Goal: Task Accomplishment & Management: Manage account settings

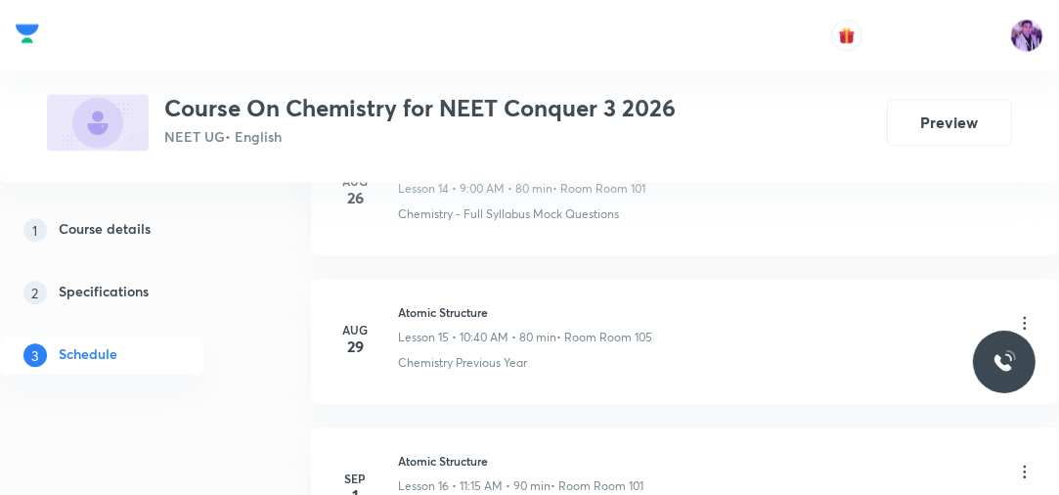
scroll to position [4993, 0]
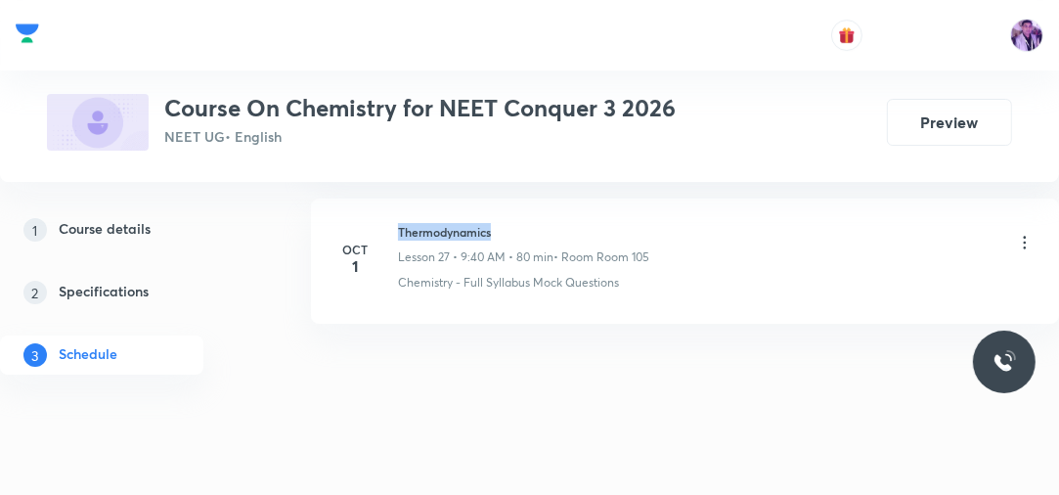
drag, startPoint x: 392, startPoint y: 213, endPoint x: 530, endPoint y: 218, distance: 138.0
click at [530, 223] on div "Oct 1 Thermodynamics Lesson 27 • 9:40 AM • 80 min • Room Room 105 Chemistry - F…" at bounding box center [685, 257] width 699 height 68
copy h6 "Thermodynamics"
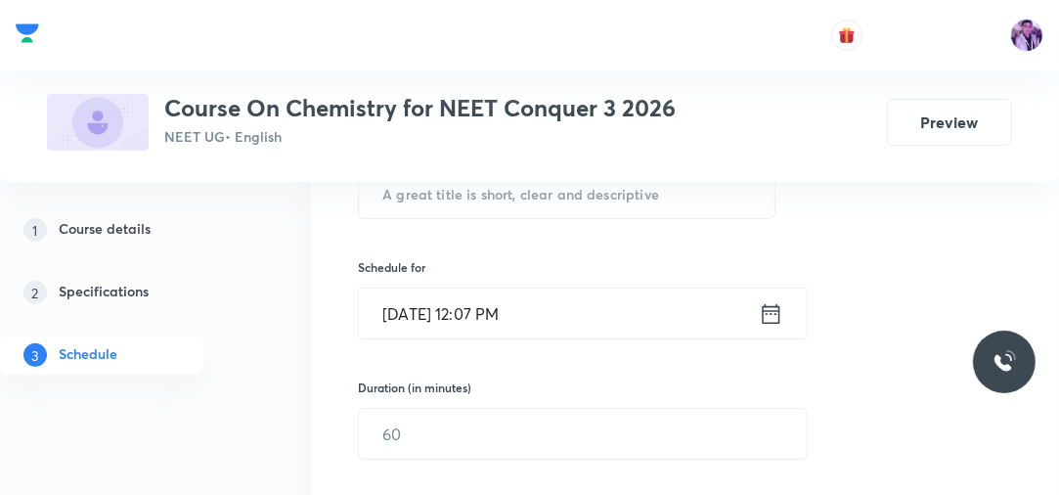
scroll to position [329, 0]
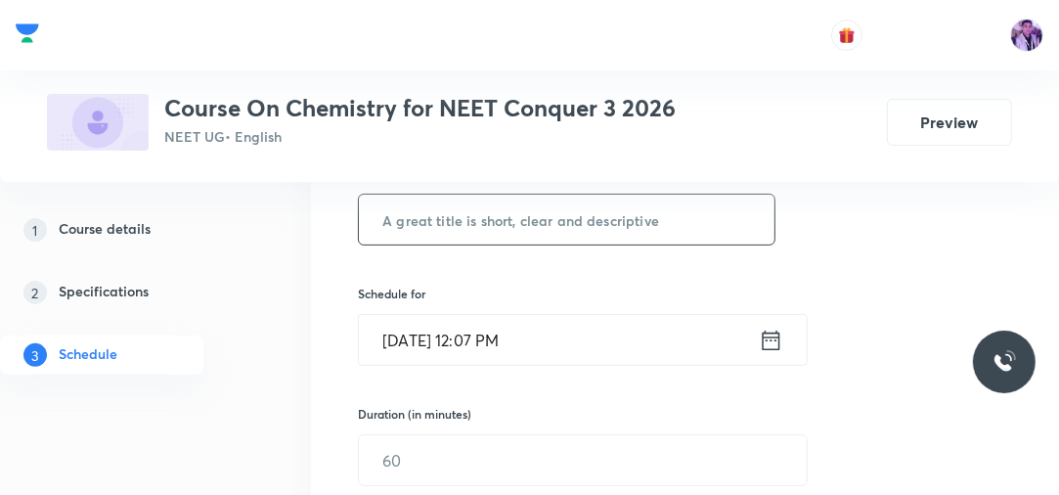
click at [643, 234] on input "text" at bounding box center [567, 220] width 416 height 50
paste input "Thermodynamics"
type input "Thermodynamics"
click at [490, 327] on input "Oct 4, 2025, 12:07 PM" at bounding box center [559, 340] width 400 height 50
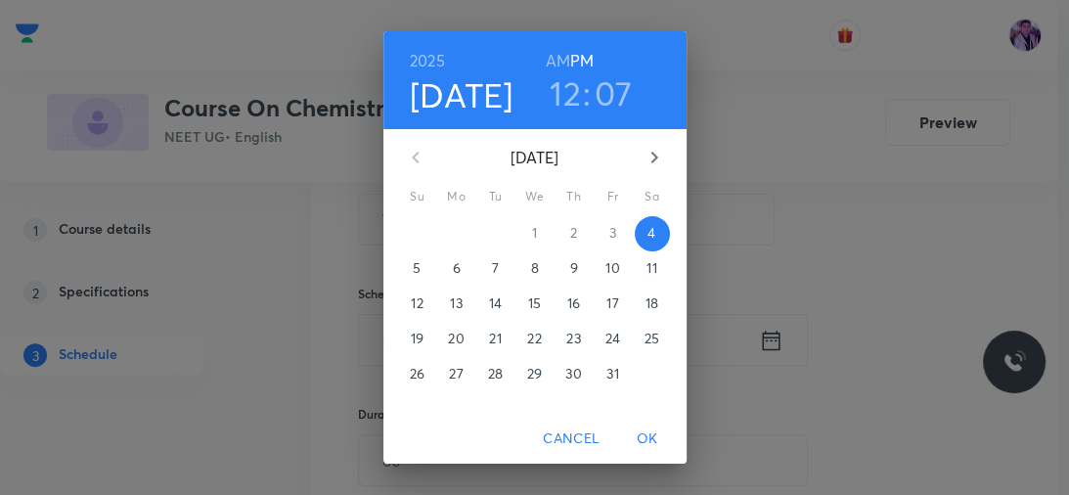
click at [573, 110] on h3 "12" at bounding box center [565, 92] width 31 height 41
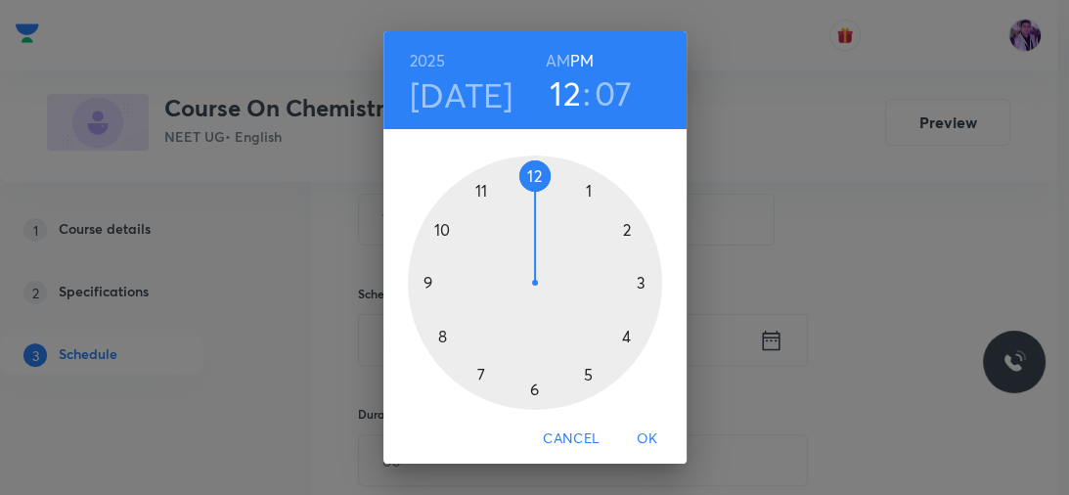
click at [618, 331] on div at bounding box center [535, 283] width 254 height 254
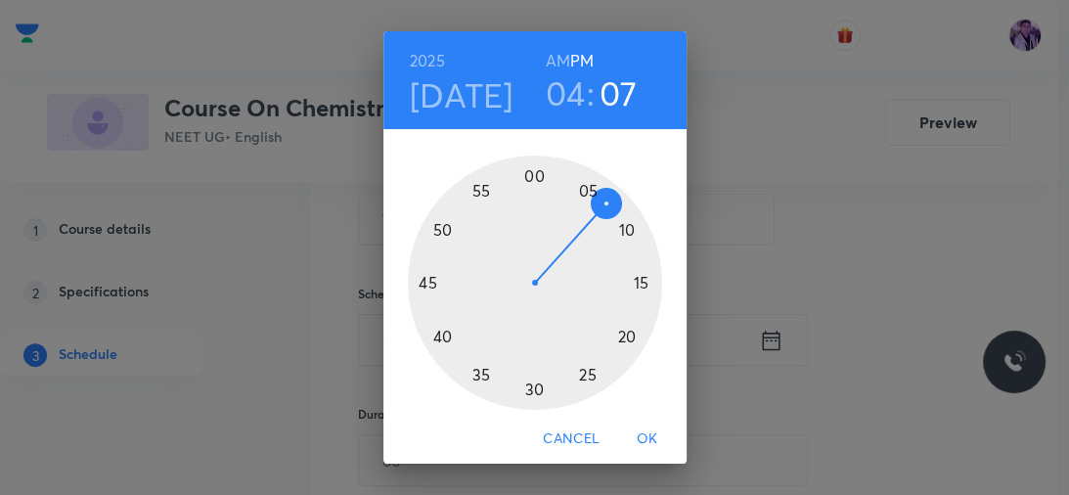
click at [575, 99] on h3 "04" at bounding box center [566, 92] width 40 height 41
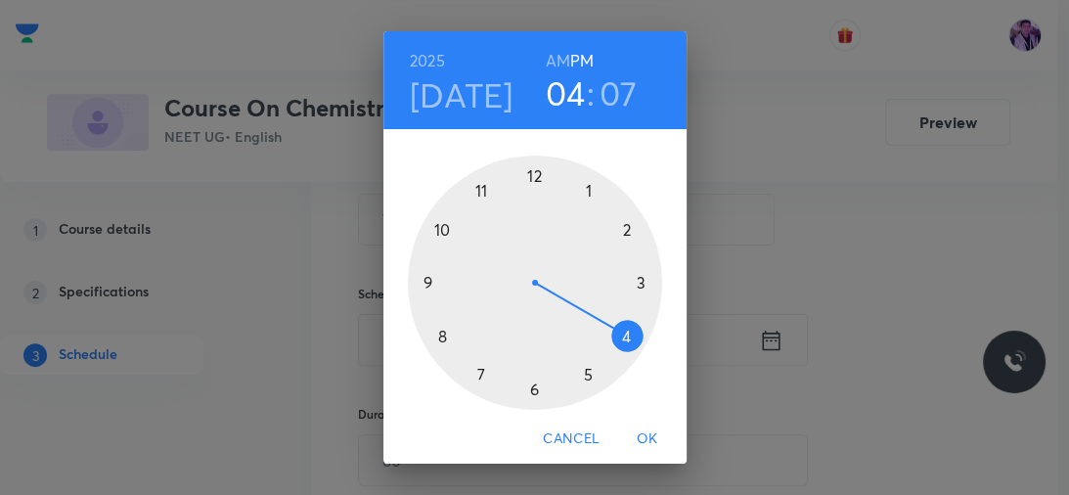
click at [521, 176] on div at bounding box center [535, 283] width 254 height 254
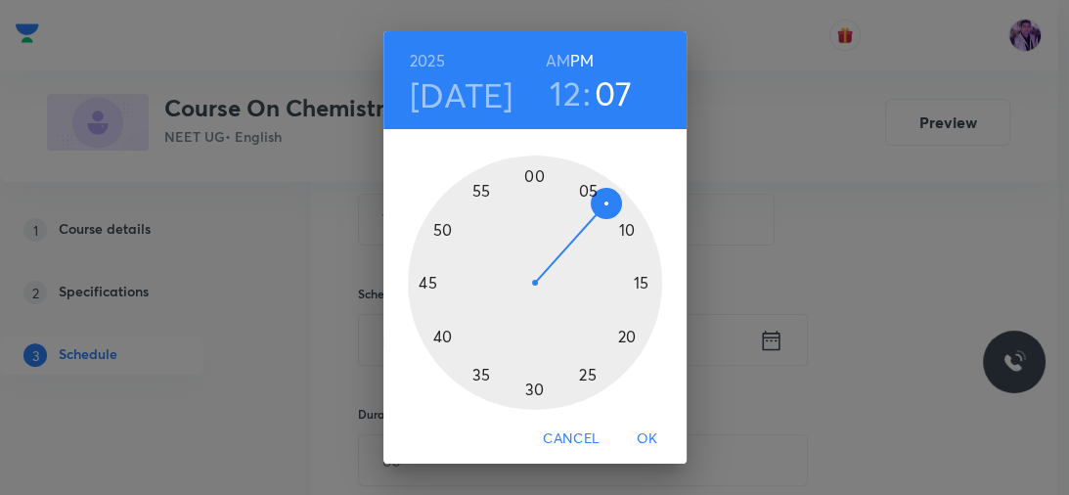
click at [615, 333] on div at bounding box center [535, 283] width 254 height 254
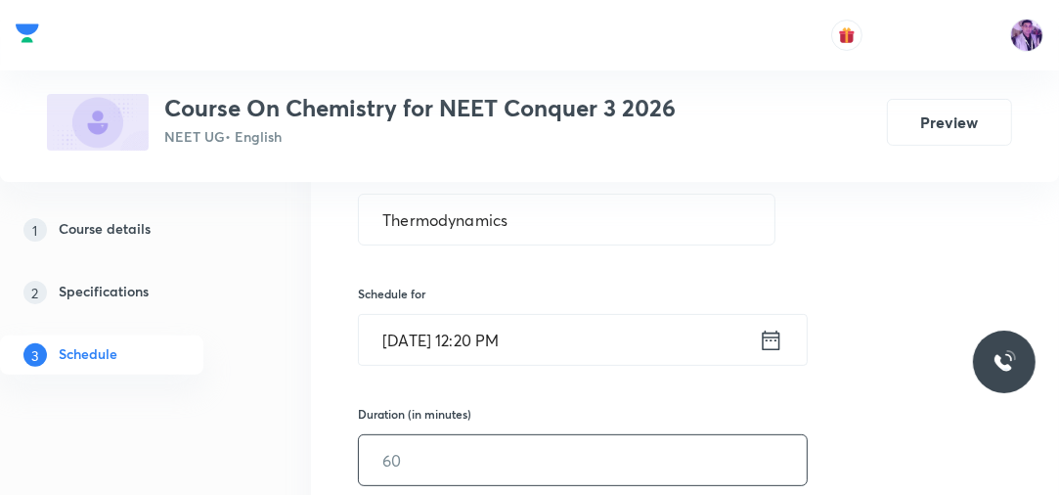
click at [446, 447] on input "text" at bounding box center [583, 460] width 448 height 50
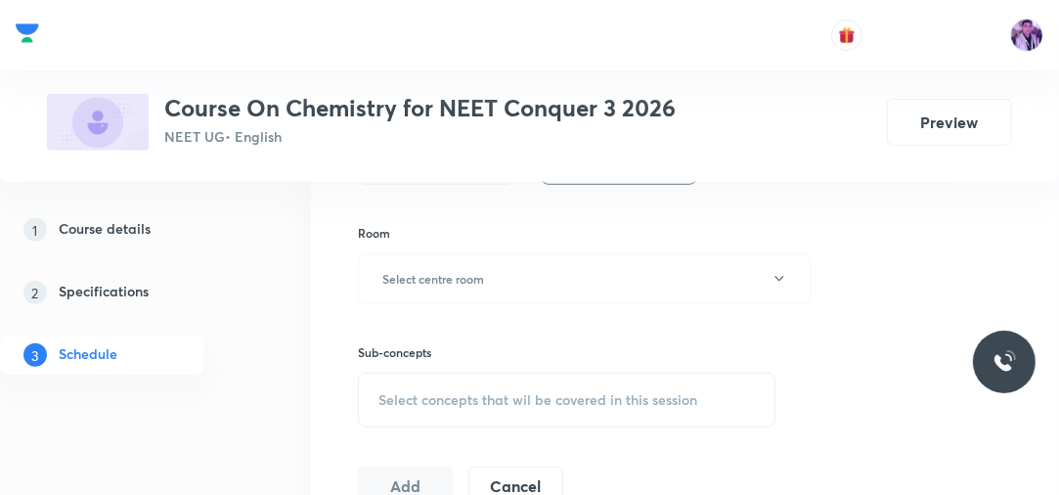
scroll to position [763, 0]
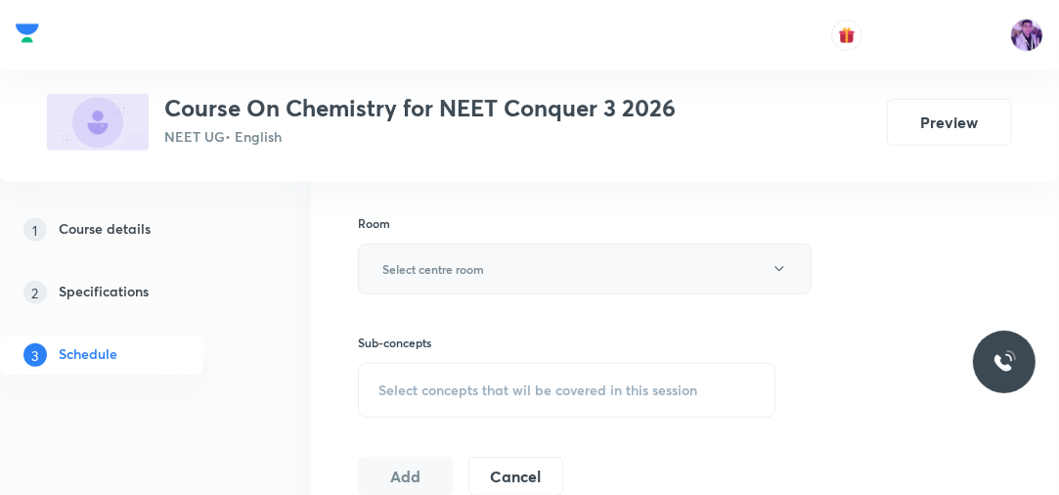
type input "75"
click at [591, 252] on button "Select centre room" at bounding box center [585, 269] width 454 height 51
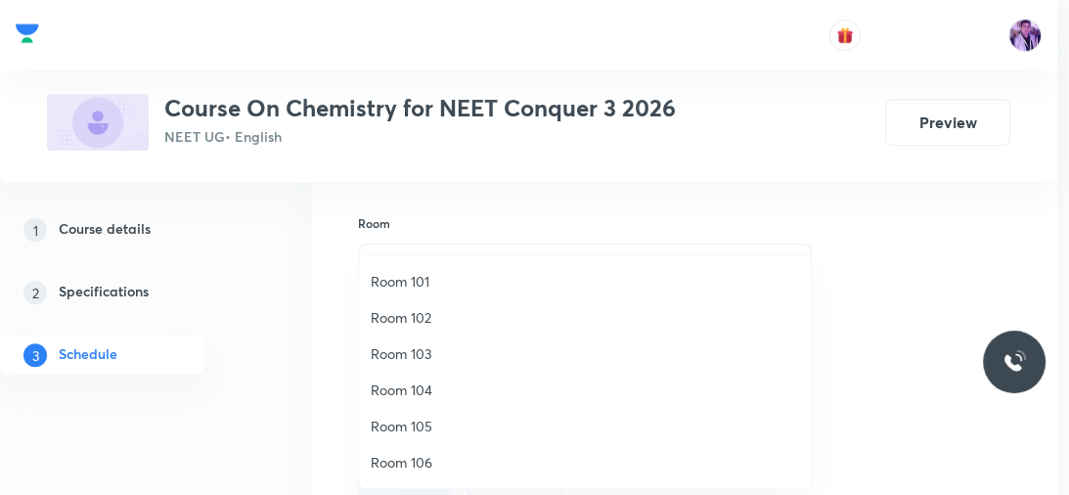
click at [484, 317] on span "Room 102" at bounding box center [585, 317] width 428 height 21
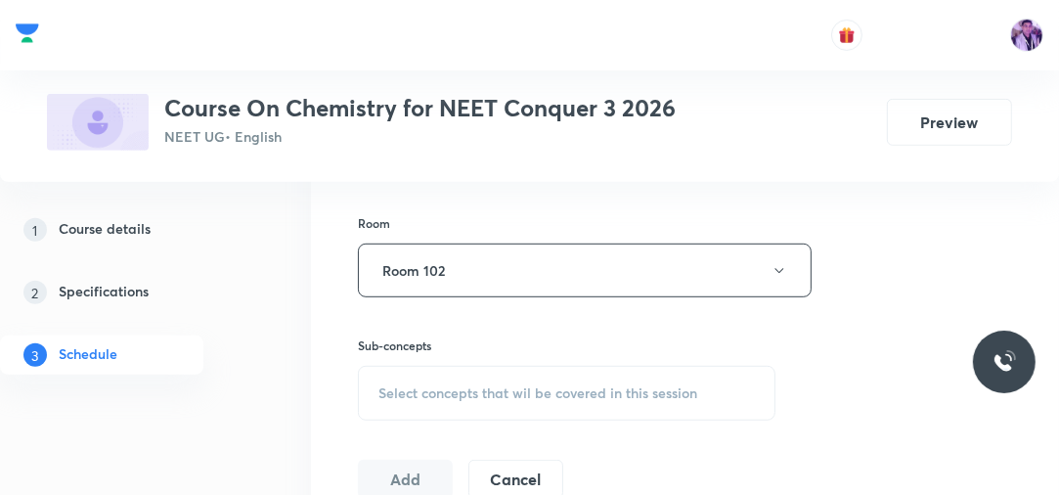
click at [458, 380] on div "Select concepts that wil be covered in this session" at bounding box center [567, 393] width 418 height 55
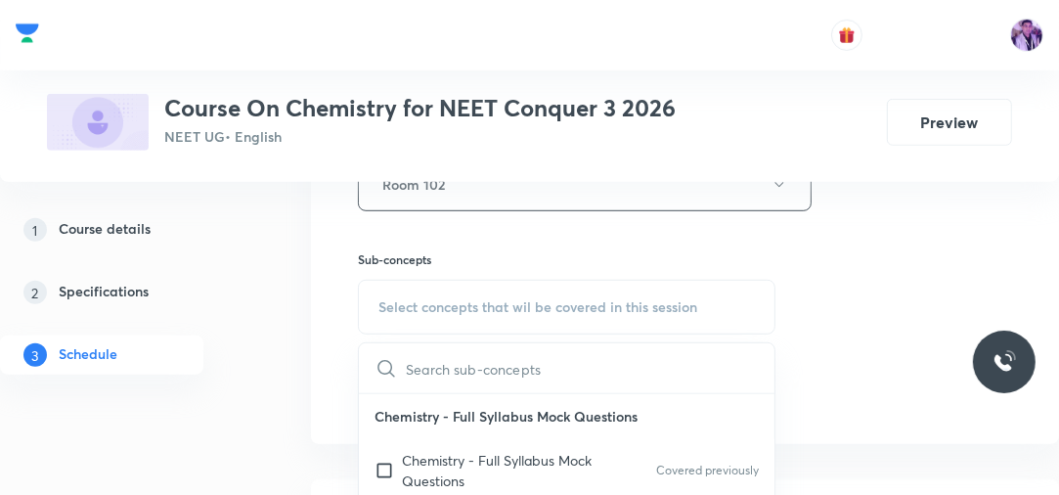
scroll to position [858, 0]
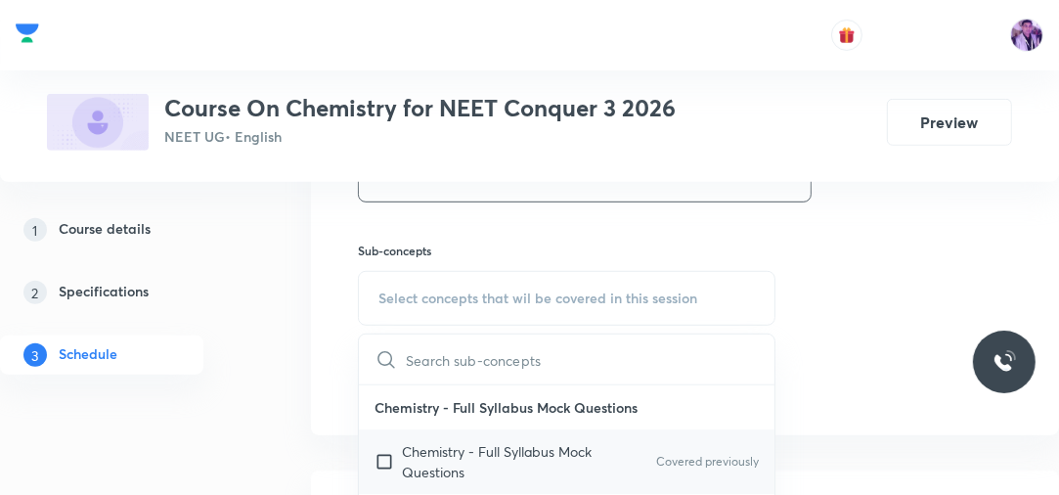
click at [413, 453] on p "Chemistry - Full Syllabus Mock Questions" at bounding box center [501, 461] width 198 height 41
checkbox input "true"
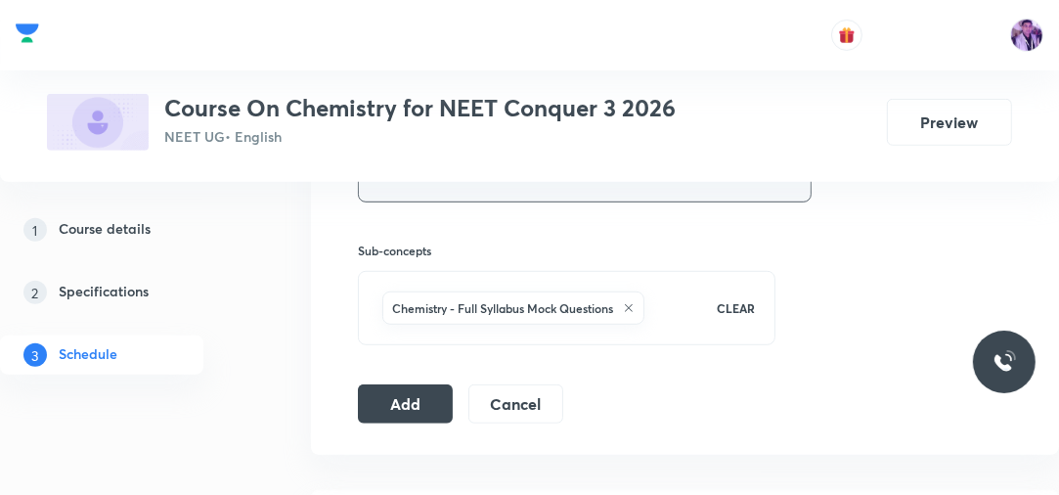
click at [563, 192] on button "Room 102" at bounding box center [585, 176] width 454 height 54
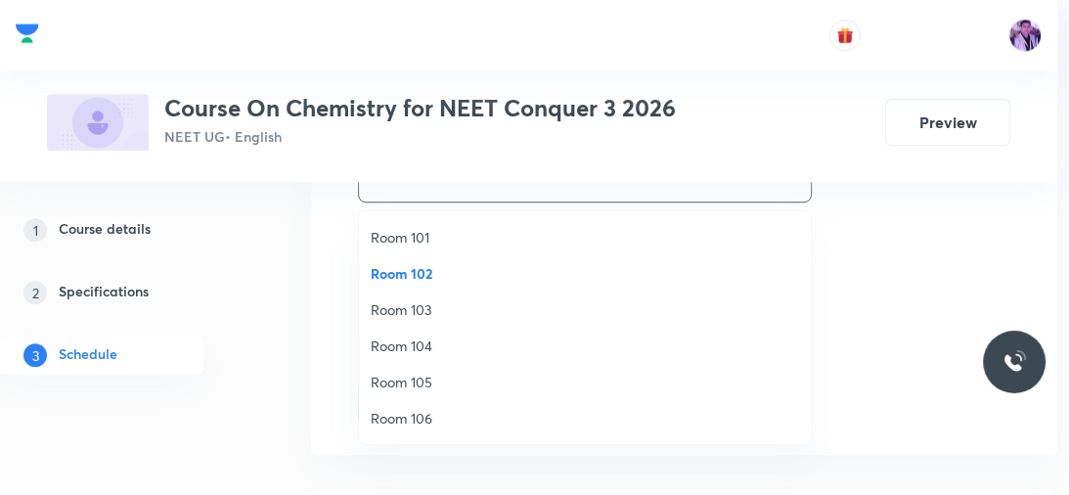
click at [442, 304] on span "Room 103" at bounding box center [585, 309] width 428 height 21
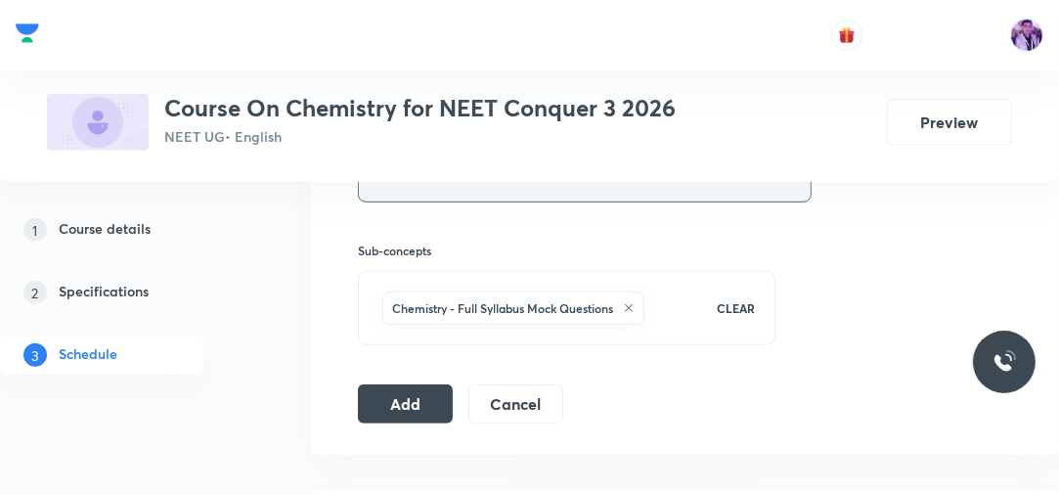
click at [539, 197] on button "Room 103" at bounding box center [585, 176] width 454 height 54
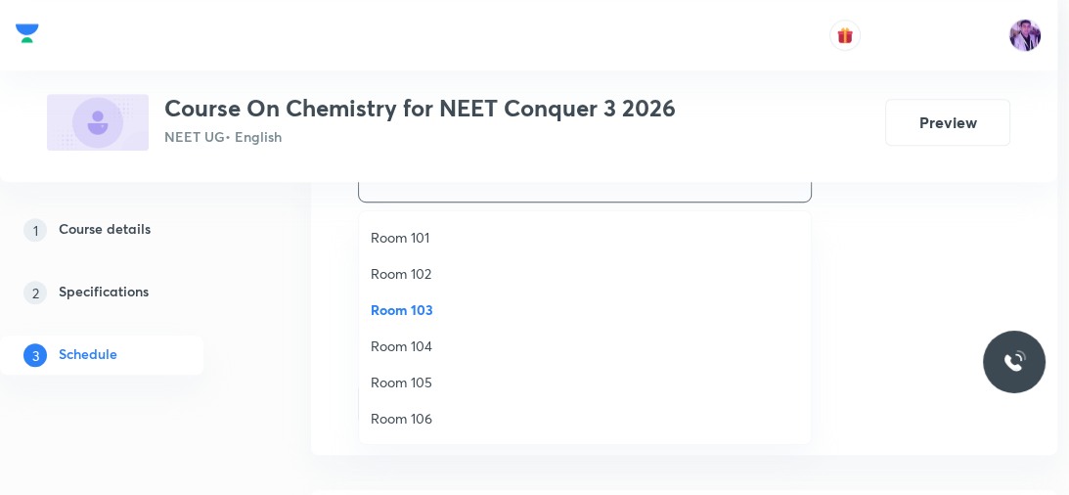
click at [441, 372] on span "Room 105" at bounding box center [585, 382] width 428 height 21
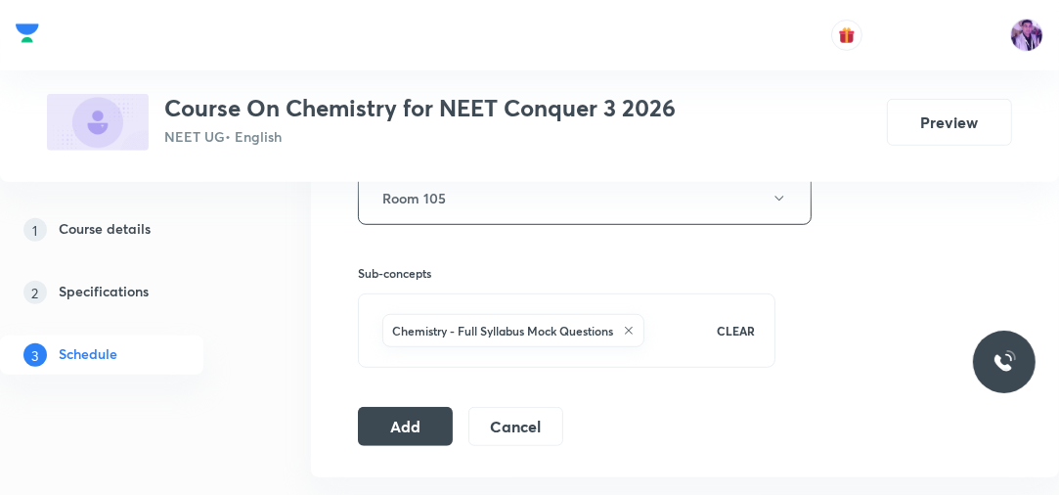
scroll to position [862, 0]
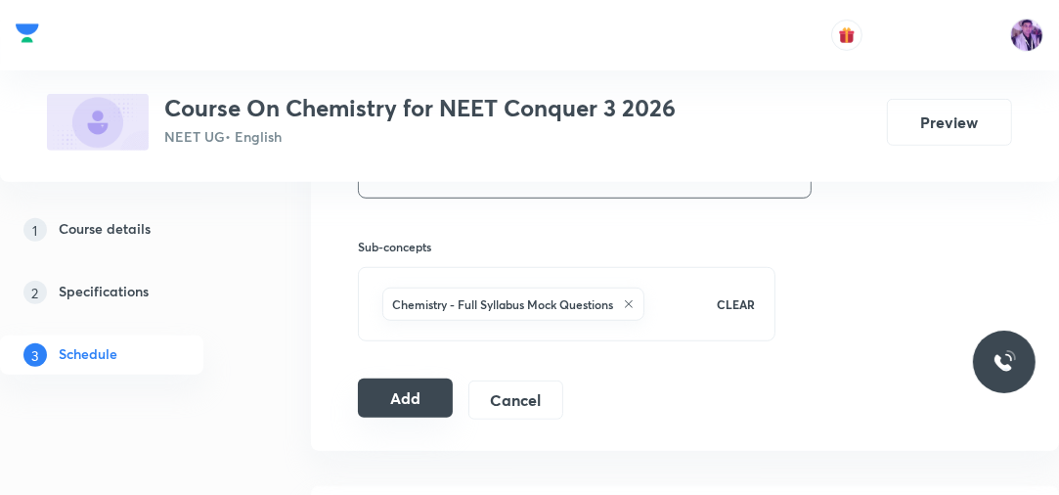
click at [431, 404] on button "Add" at bounding box center [405, 398] width 95 height 39
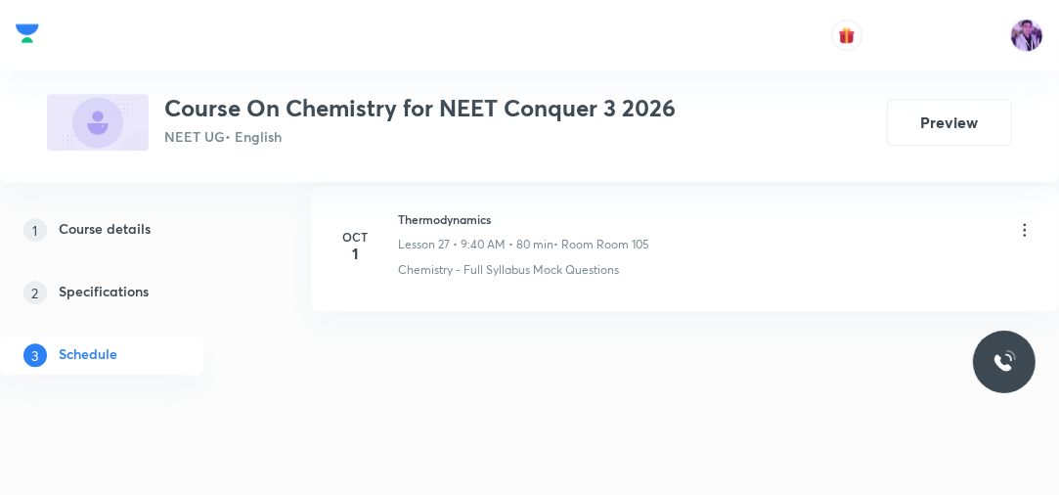
scroll to position [4129, 0]
